Goal: Task Accomplishment & Management: Use online tool/utility

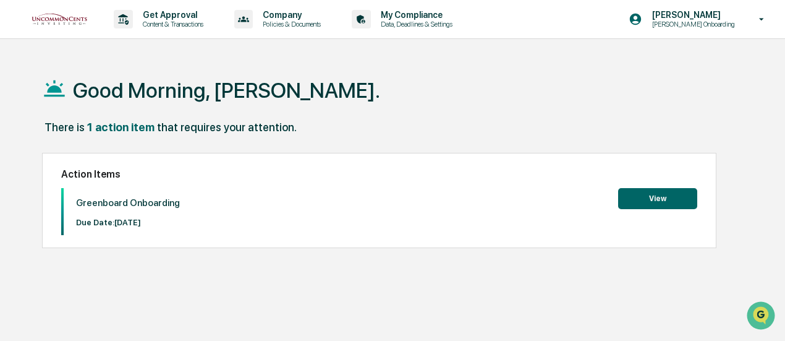
click at [81, 27] on link at bounding box center [67, 19] width 74 height 38
click at [77, 27] on link at bounding box center [67, 19] width 74 height 38
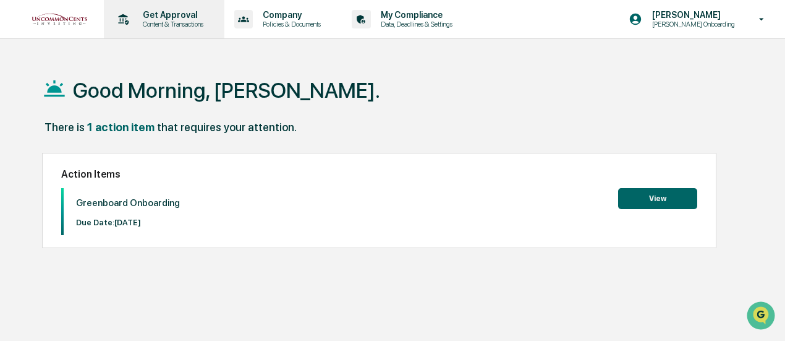
click at [175, 23] on p "Content & Transactions" at bounding box center [171, 24] width 77 height 9
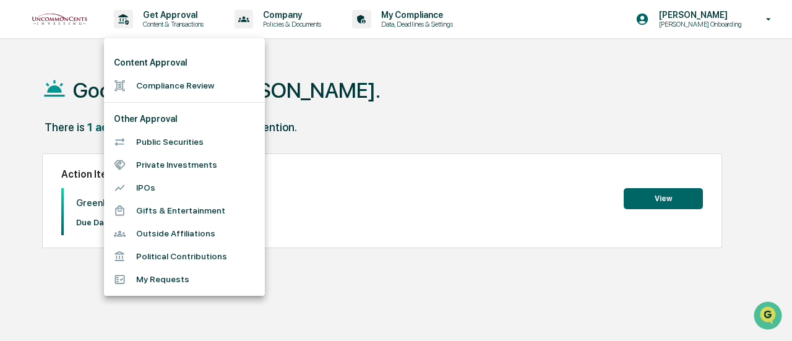
click at [179, 98] on ul "Content Approval Compliance Review Other Approval Public Securities Private Inv…" at bounding box center [184, 166] width 161 height 257
click at [204, 90] on li "Compliance Review" at bounding box center [184, 85] width 161 height 23
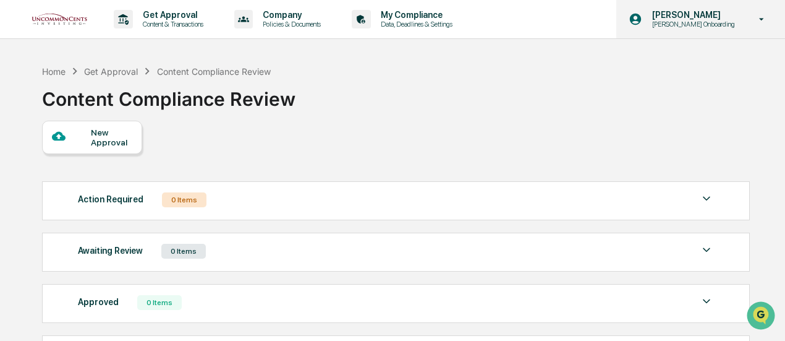
click at [745, 23] on div "[PERSON_NAME] [PERSON_NAME] Onboarding" at bounding box center [701, 19] width 169 height 38
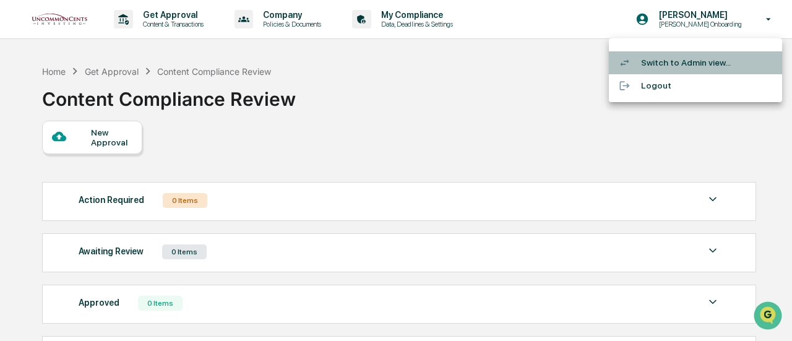
click at [668, 64] on li "Switch to Admin view..." at bounding box center [695, 62] width 173 height 23
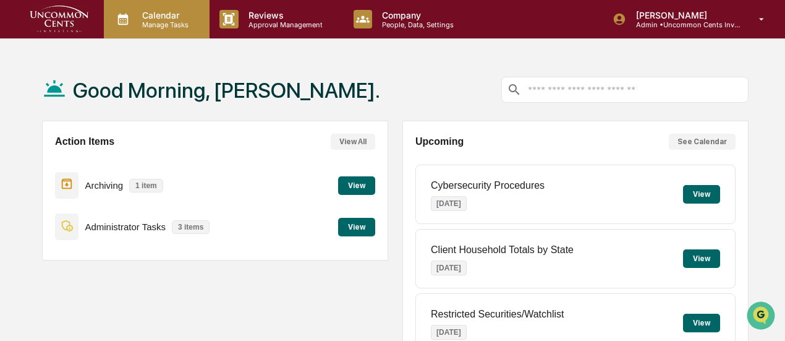
click at [160, 12] on p "Calendar" at bounding box center [163, 15] width 62 height 11
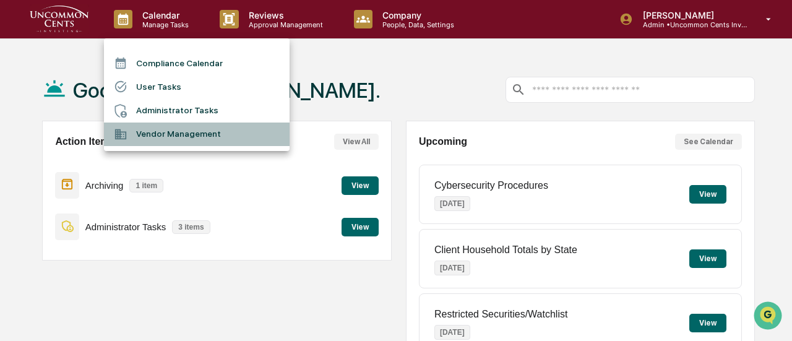
click at [165, 137] on li "Vendor Management" at bounding box center [197, 134] width 186 height 24
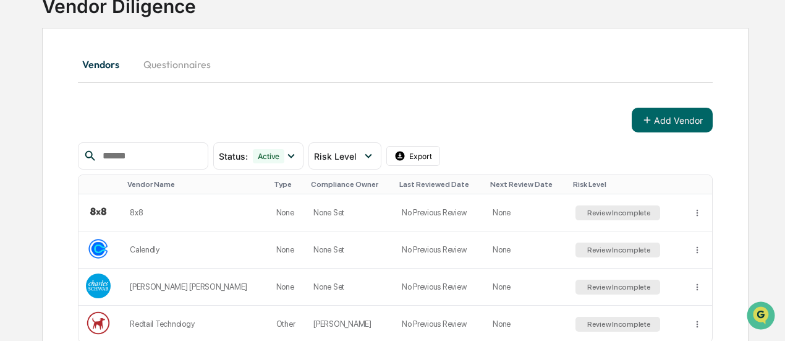
scroll to position [157, 0]
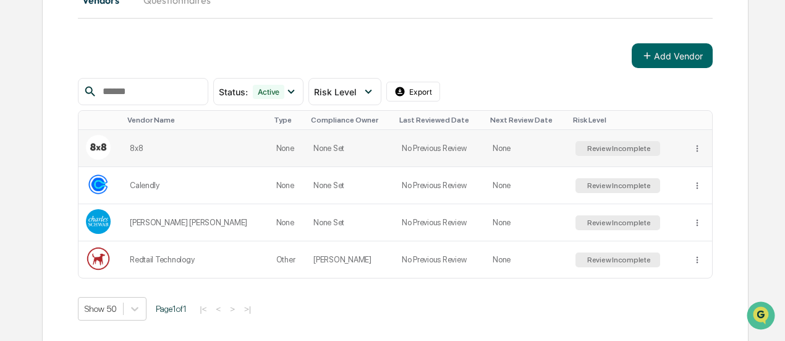
click at [436, 139] on td "No Previous Review" at bounding box center [440, 148] width 91 height 37
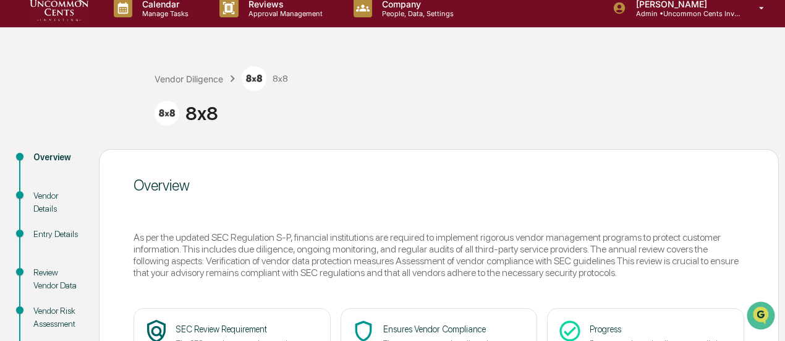
scroll to position [124, 0]
